Goal: Book appointment/travel/reservation

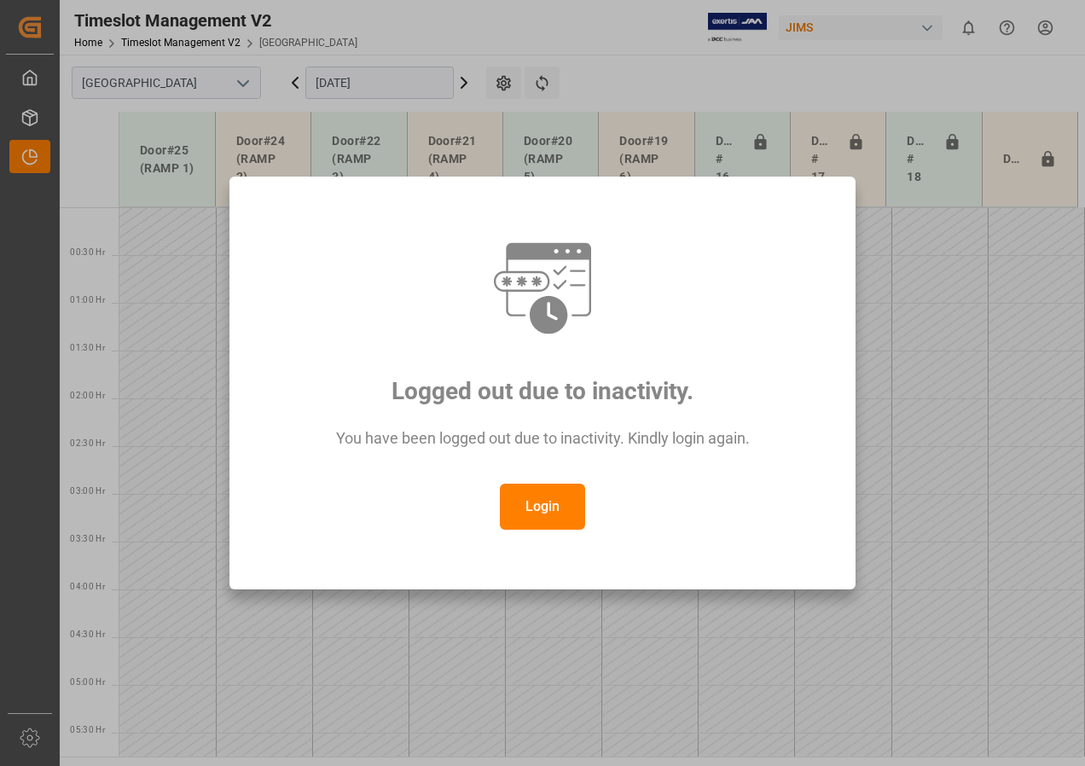
scroll to position [671, 0]
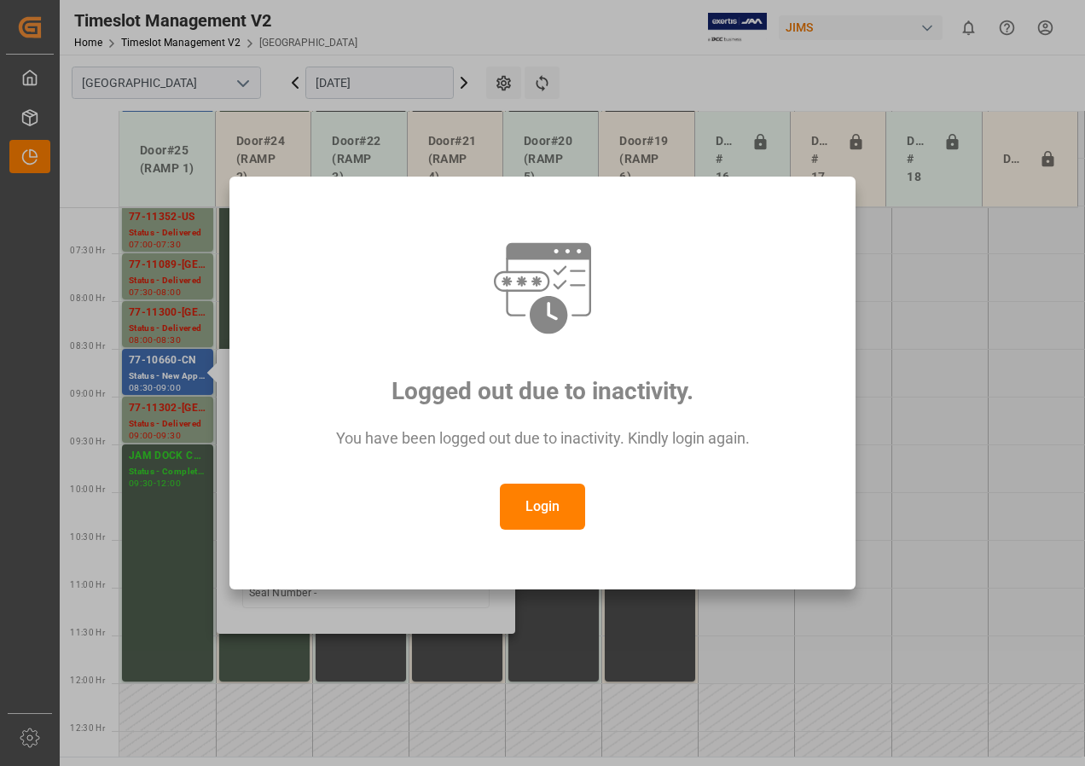
click at [542, 488] on button "Login" at bounding box center [542, 507] width 85 height 46
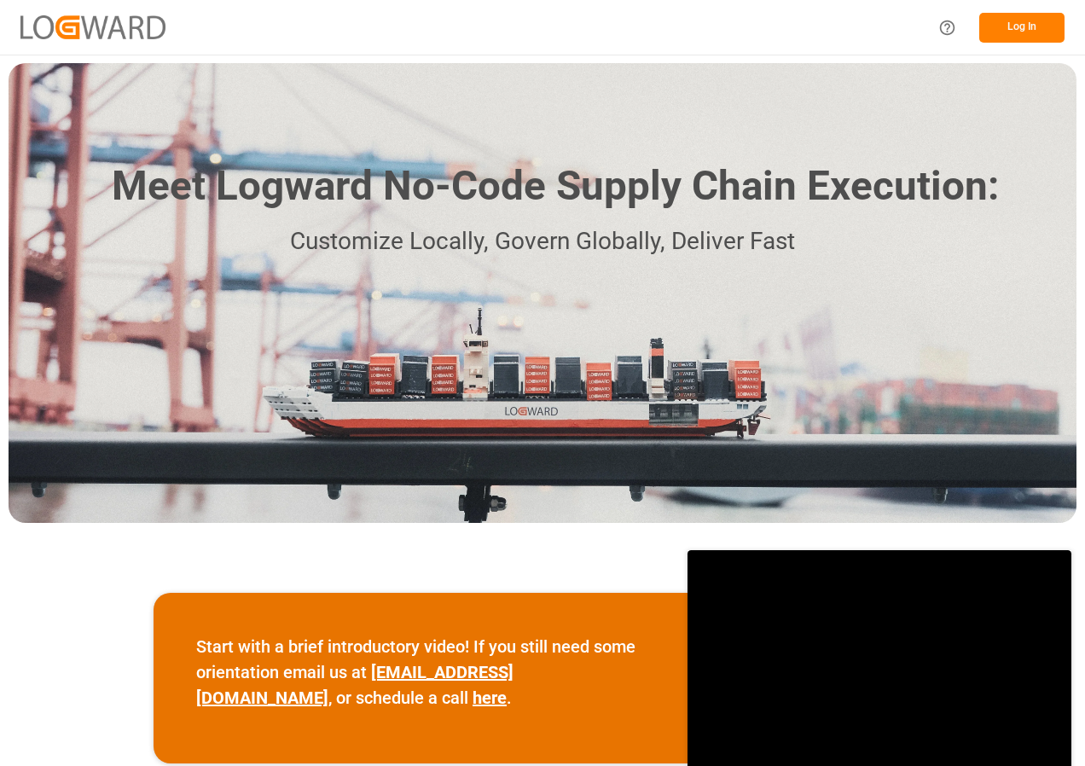
click at [1014, 23] on button "Log In" at bounding box center [1021, 28] width 85 height 30
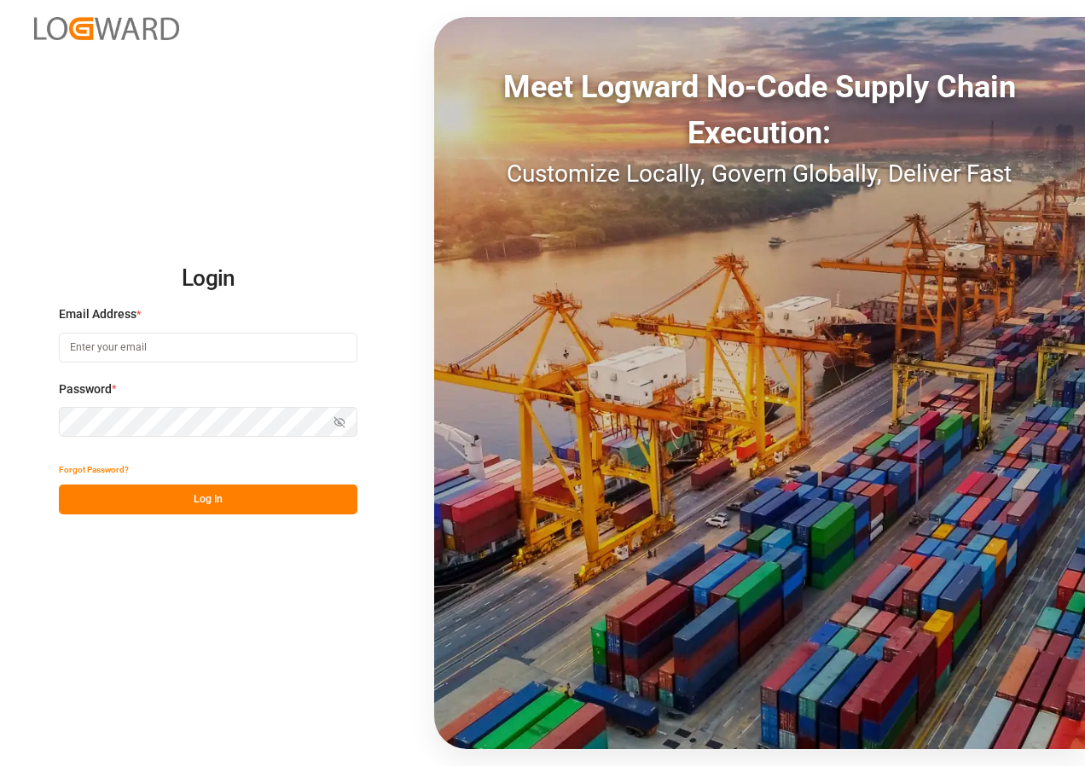
type input "[EMAIL_ADDRESS][DOMAIN_NAME]"
click at [220, 498] on button "Log In" at bounding box center [208, 500] width 299 height 30
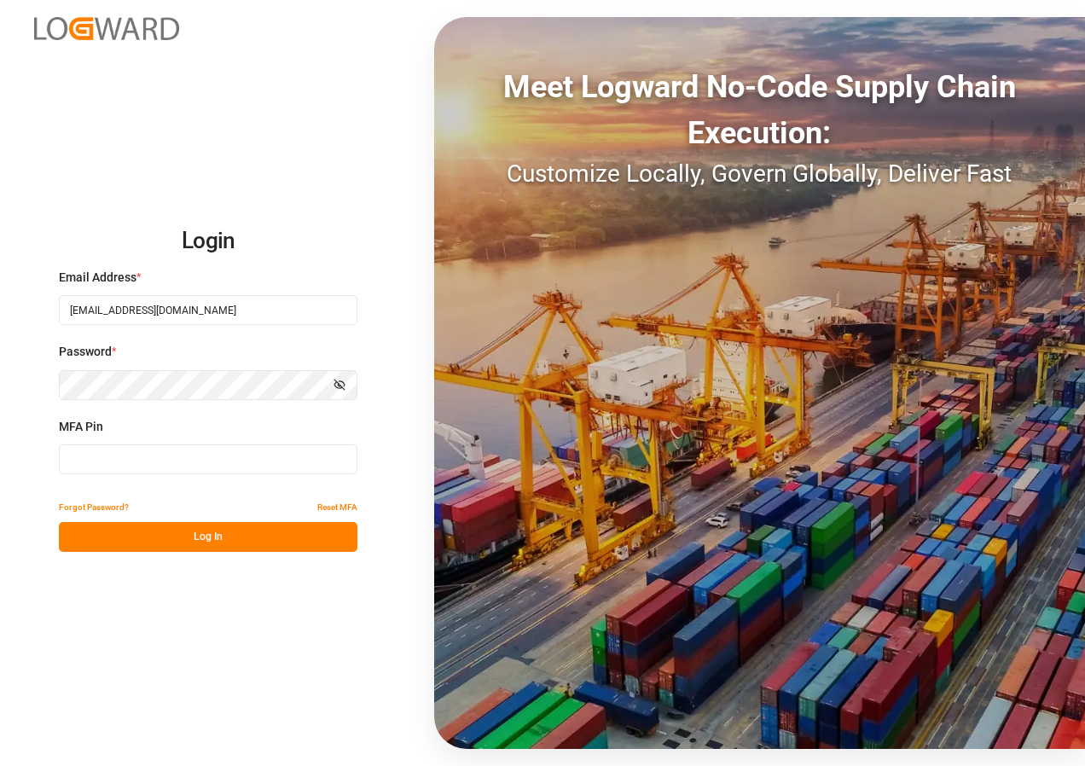
click at [147, 457] on input at bounding box center [208, 459] width 299 height 30
type input "845494"
click at [211, 540] on button "Log In" at bounding box center [208, 537] width 299 height 30
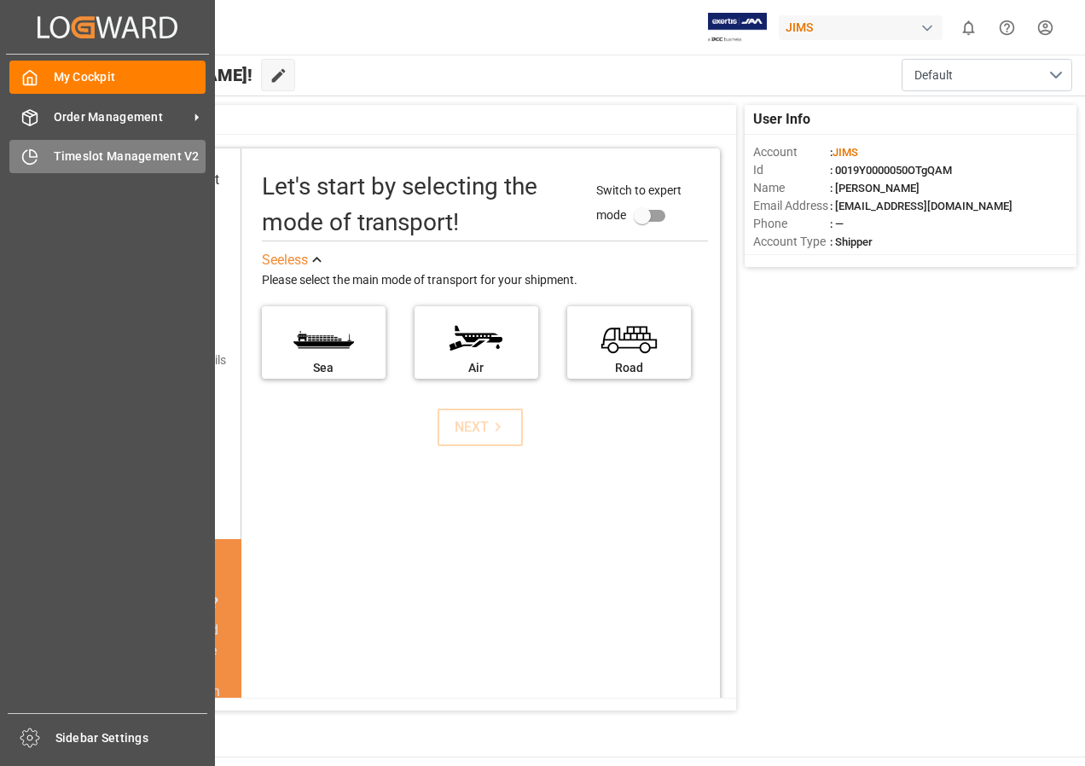
click at [98, 154] on span "Timeslot Management V2" at bounding box center [130, 157] width 153 height 18
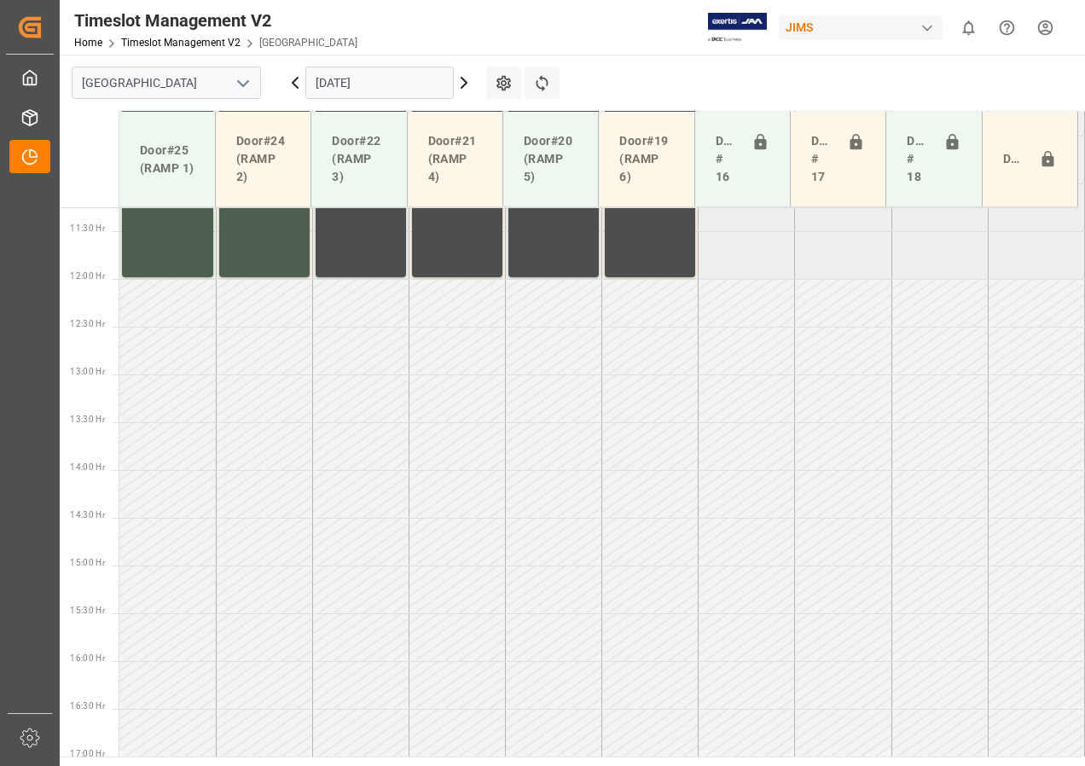
scroll to position [1076, 0]
click at [358, 84] on input "[DATE]" at bounding box center [379, 83] width 148 height 32
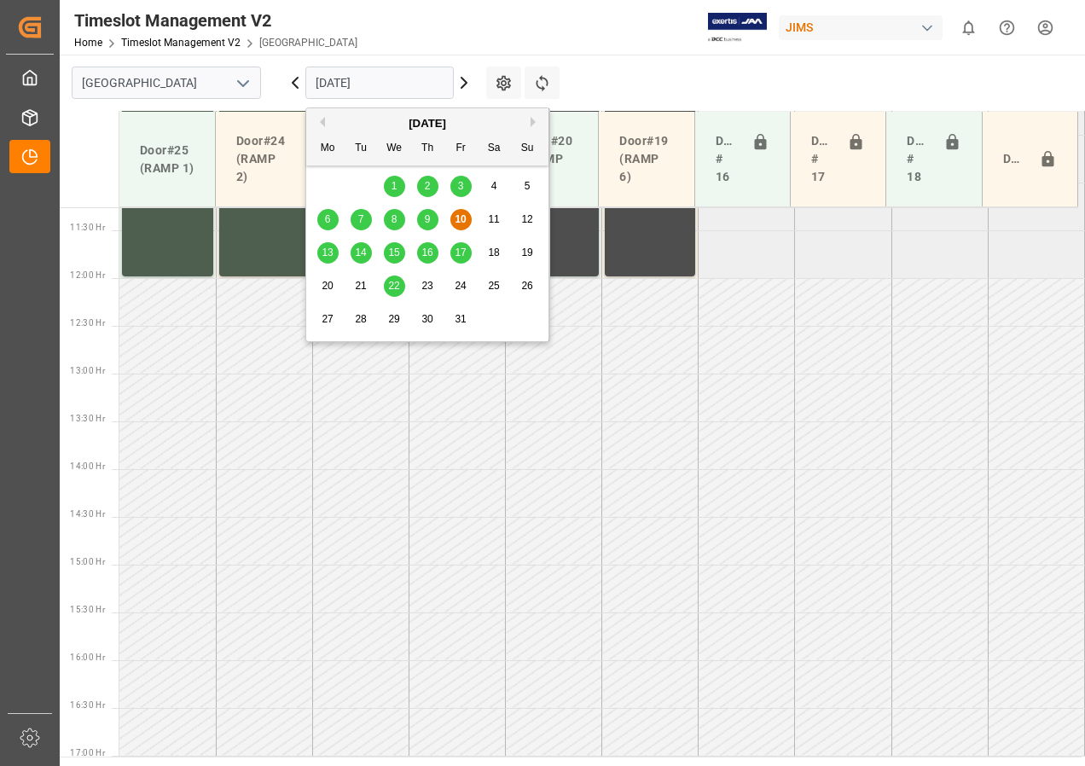
click at [357, 253] on span "14" at bounding box center [360, 253] width 11 height 12
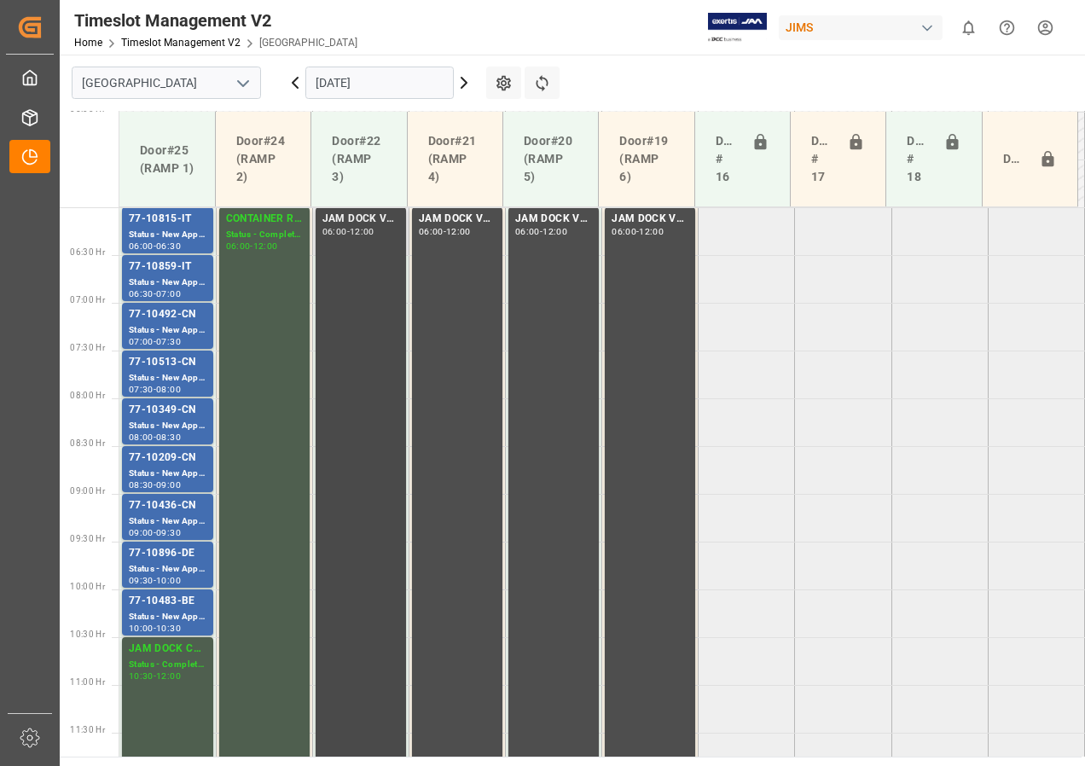
scroll to position [543, 0]
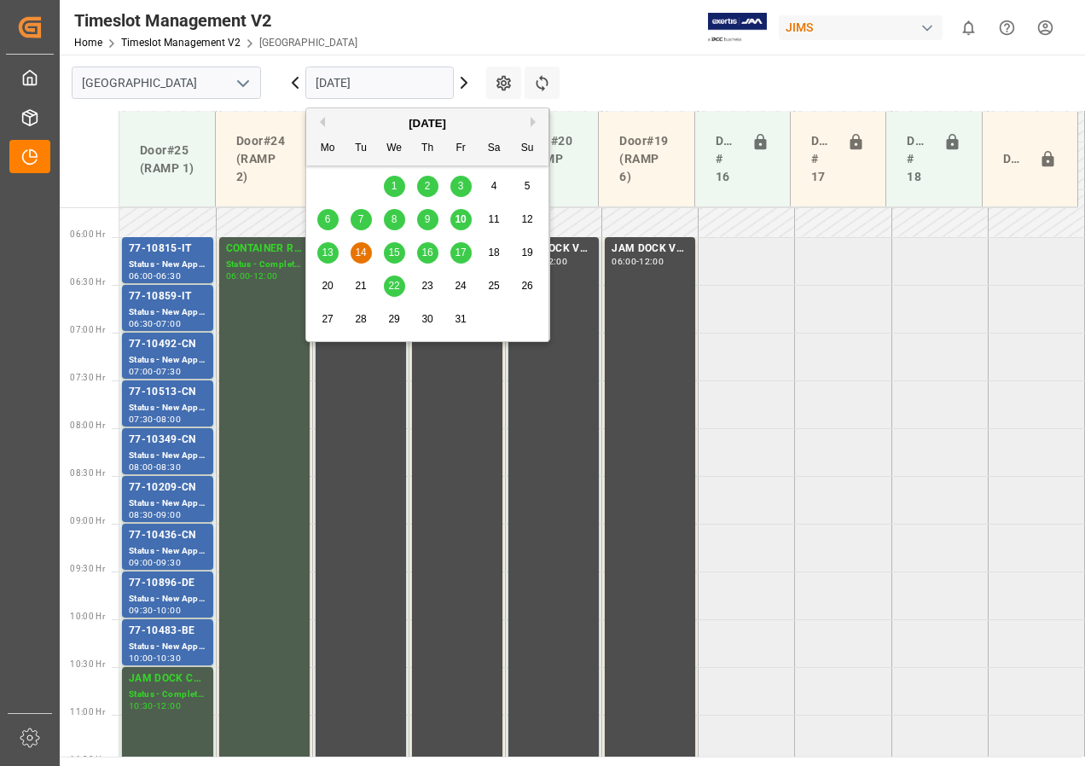
click at [375, 79] on input "[DATE]" at bounding box center [379, 83] width 148 height 32
click at [391, 251] on span "15" at bounding box center [393, 253] width 11 height 12
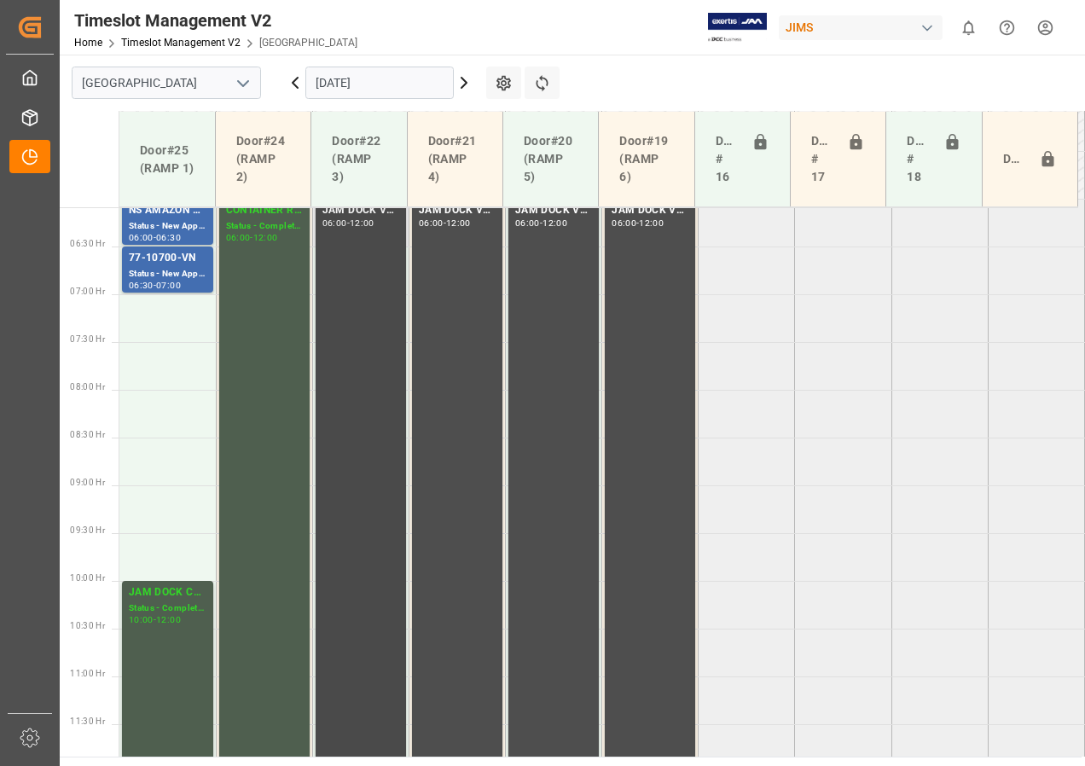
scroll to position [564, 0]
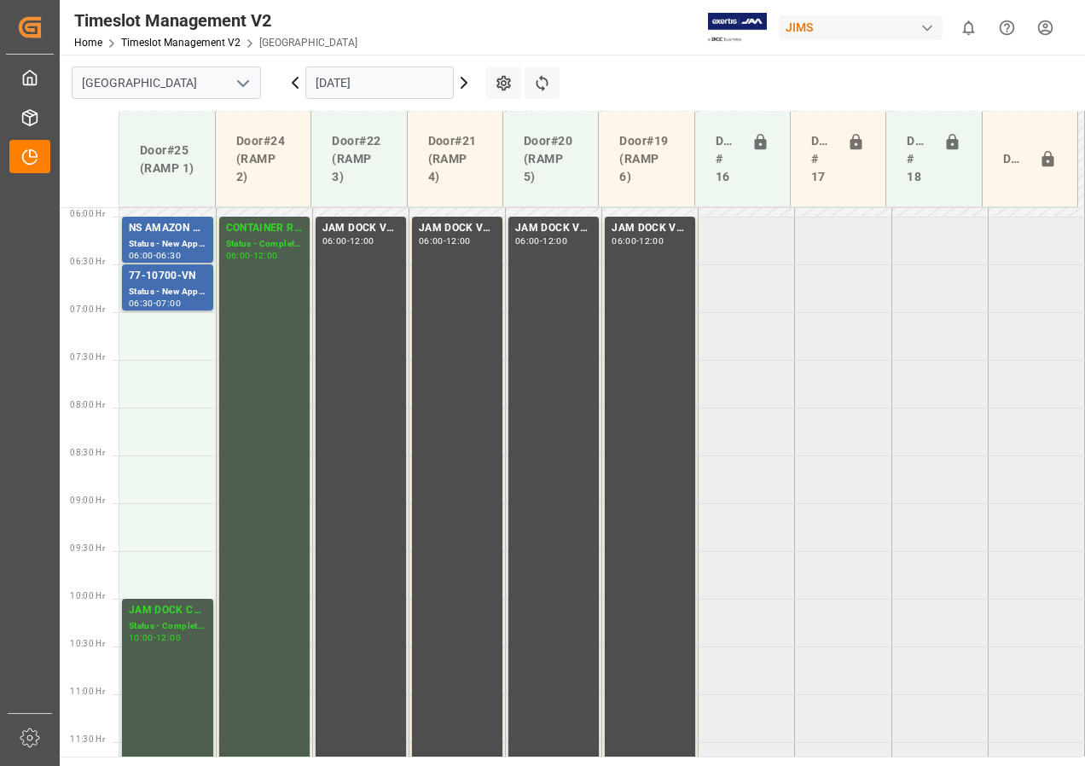
click at [375, 87] on input "[DATE]" at bounding box center [379, 83] width 148 height 32
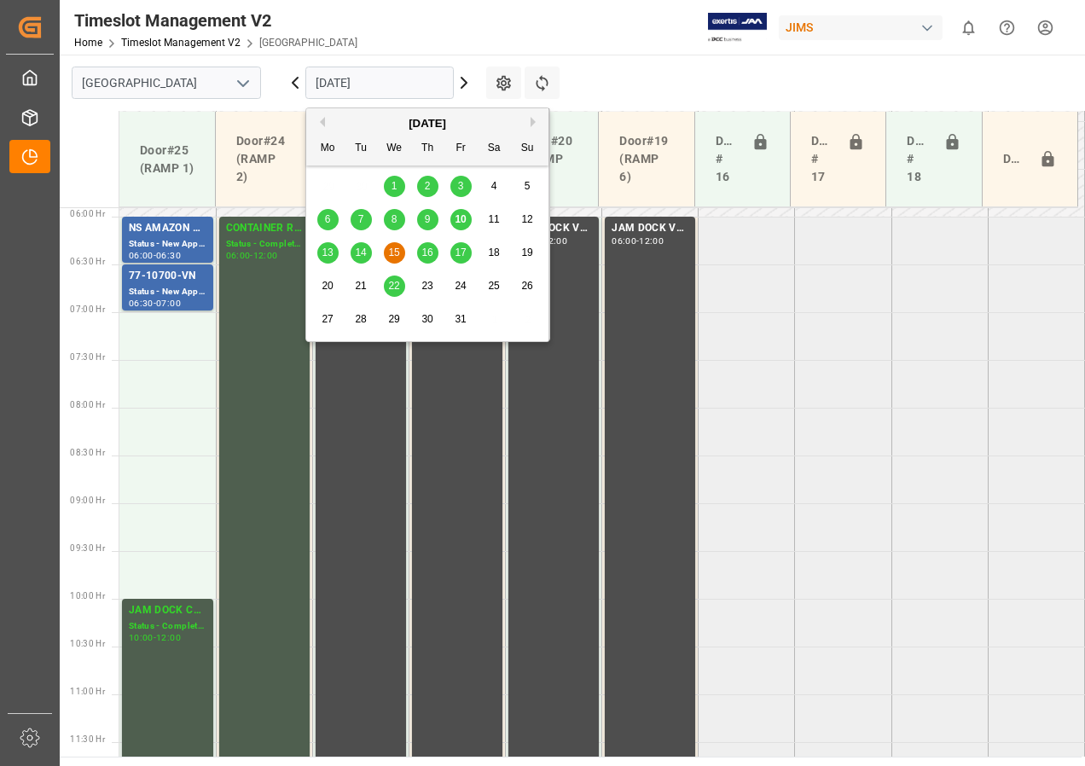
click at [428, 253] on span "16" at bounding box center [426, 253] width 11 height 12
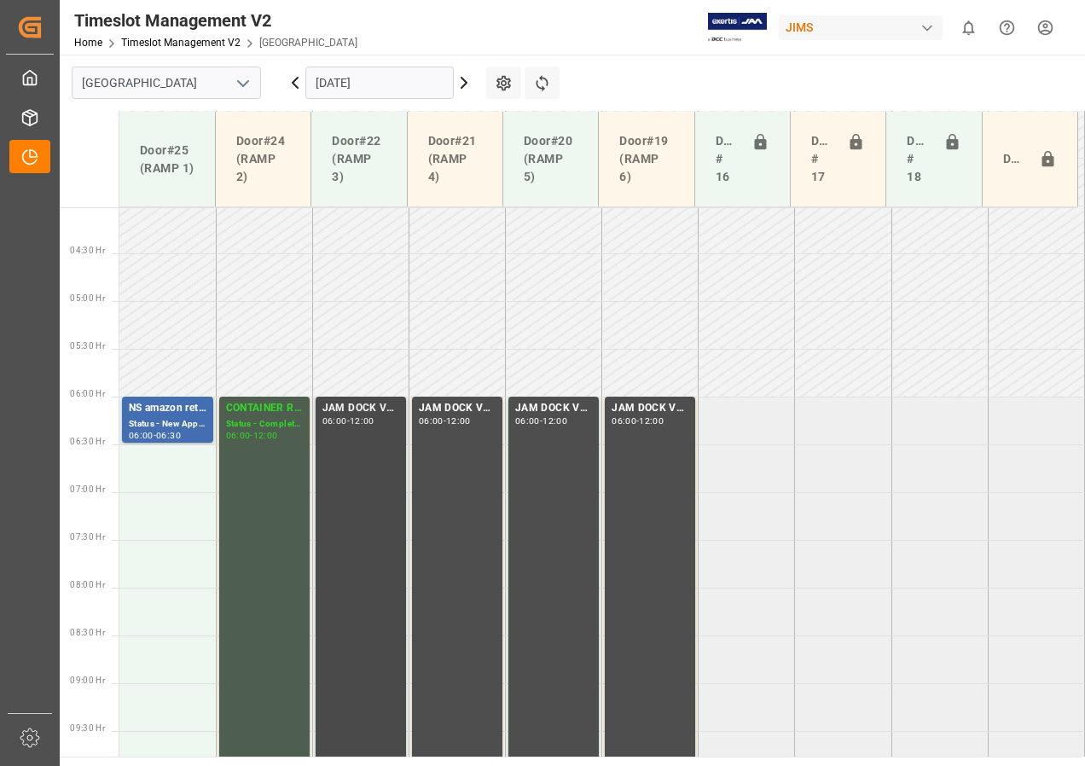
scroll to position [328, 0]
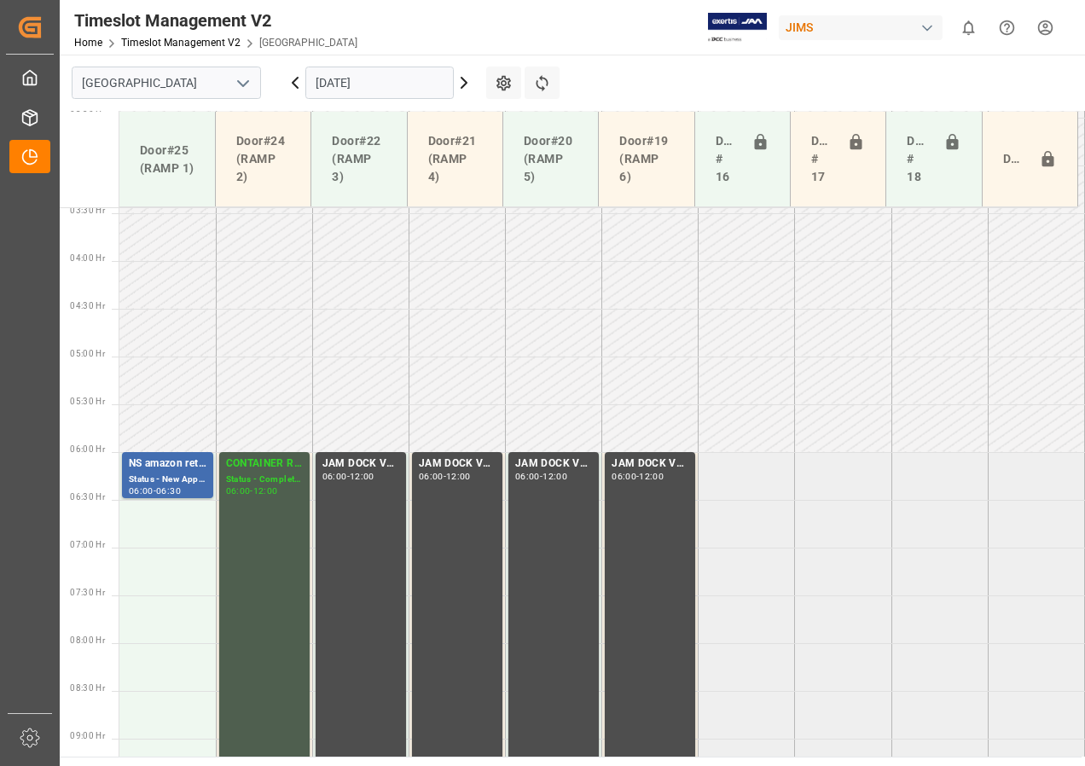
drag, startPoint x: 361, startPoint y: 84, endPoint x: 368, endPoint y: 90, distance: 9.7
click at [362, 85] on input "[DATE]" at bounding box center [379, 83] width 148 height 32
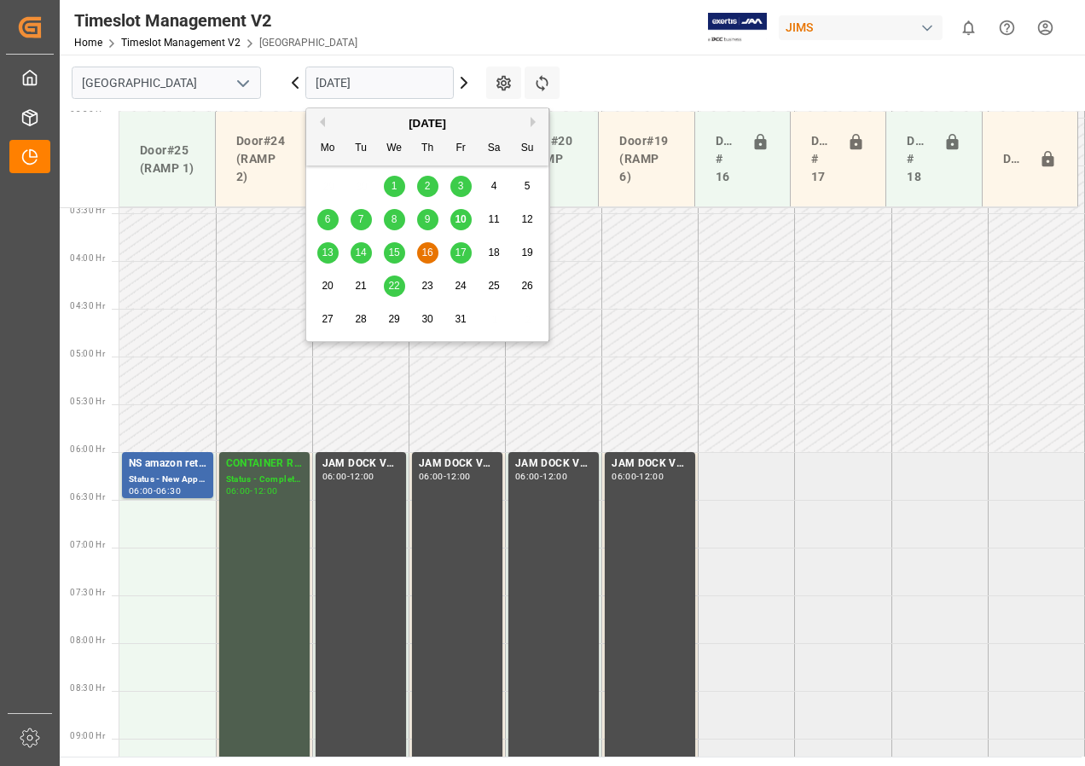
click at [462, 248] on span "17" at bounding box center [460, 253] width 11 height 12
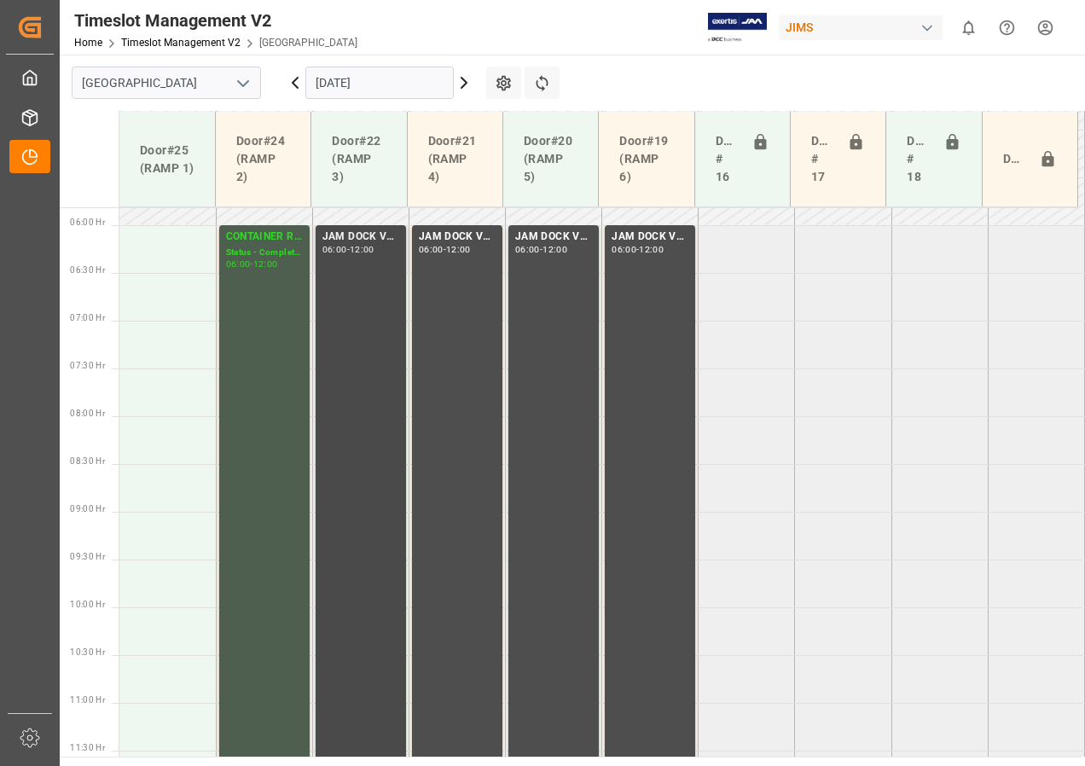
scroll to position [584, 0]
